Goal: Navigation & Orientation: Find specific page/section

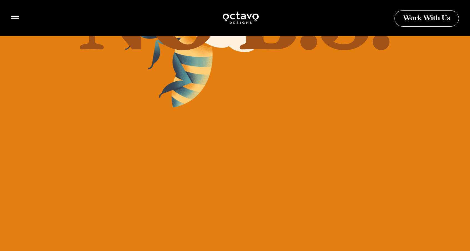
scroll to position [331, 0]
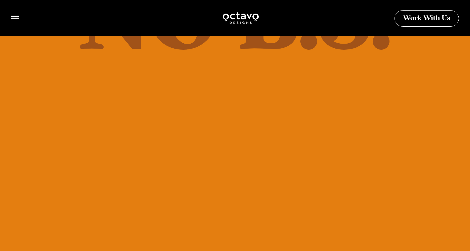
click at [19, 13] on div at bounding box center [241, 18] width 448 height 14
click at [15, 16] on icon at bounding box center [15, 15] width 8 height 3
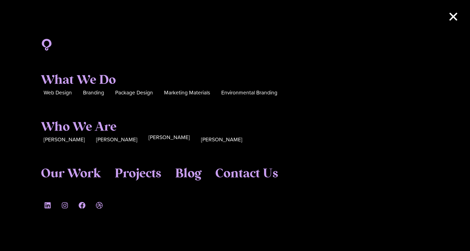
click at [148, 139] on span "[PERSON_NAME]" at bounding box center [168, 137] width 41 height 9
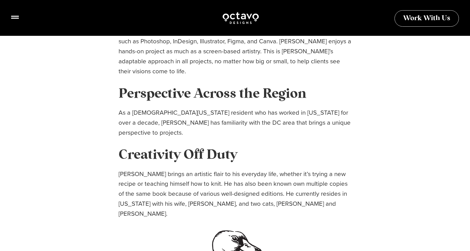
scroll to position [241, 0]
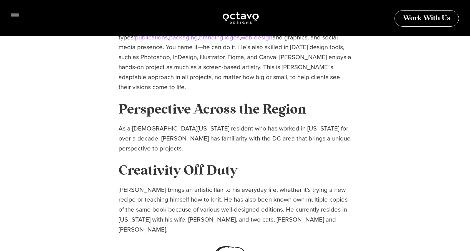
click at [15, 17] on icon at bounding box center [15, 15] width 8 height 8
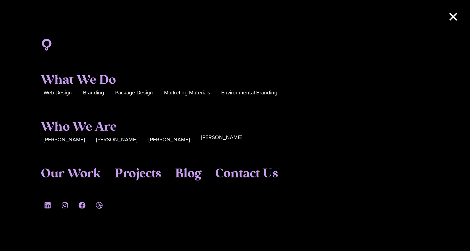
click at [201, 140] on span "[PERSON_NAME]" at bounding box center [221, 137] width 41 height 9
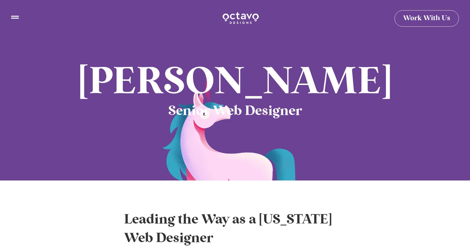
click at [15, 16] on icon at bounding box center [15, 15] width 8 height 8
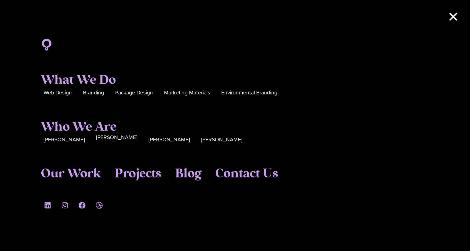
click at [96, 141] on span "[PERSON_NAME]" at bounding box center [116, 137] width 41 height 9
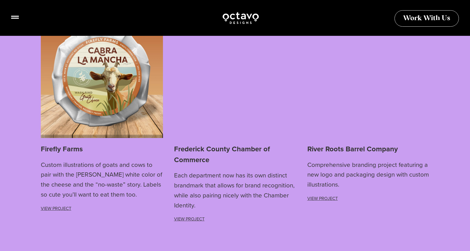
scroll to position [897, 0]
